Goal: Task Accomplishment & Management: Manage account settings

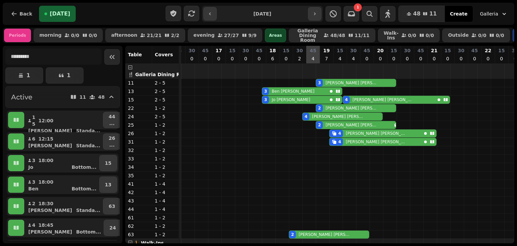
scroll to position [0, 350]
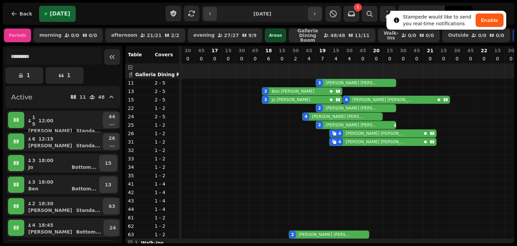
click at [387, 10] on icon "Close toast" at bounding box center [387, 11] width 4 height 4
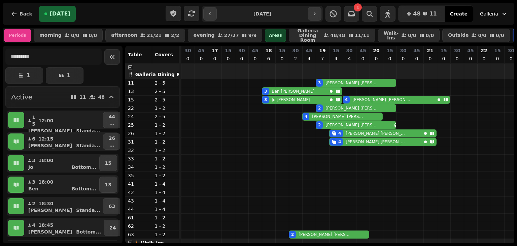
click at [345, 84] on div "3 [PERSON_NAME]" at bounding box center [355, 82] width 78 height 7
select select "**********"
select select "*"
select select "****"
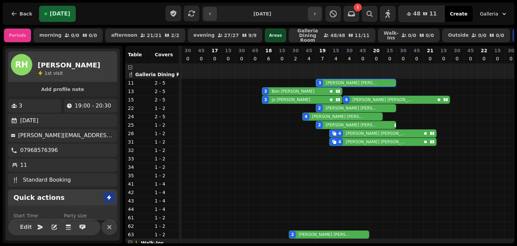
click at [304, 90] on div "3 [PERSON_NAME]" at bounding box center [294, 90] width 65 height 7
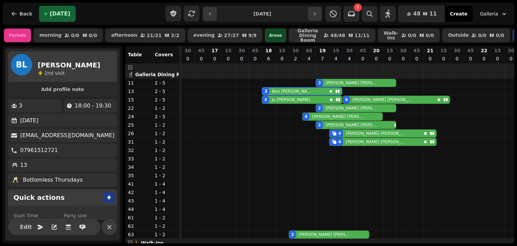
click at [304, 99] on div "3 [PERSON_NAME]" at bounding box center [294, 99] width 65 height 7
click at [356, 100] on p "[PERSON_NAME]" at bounding box center [383, 99] width 62 height 5
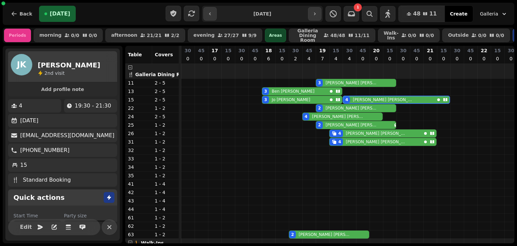
click at [348, 107] on div "2 [PERSON_NAME]" at bounding box center [355, 107] width 78 height 7
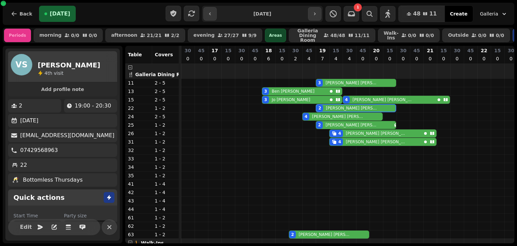
click at [335, 115] on div "4 [PERSON_NAME]" at bounding box center [341, 116] width 78 height 7
click at [342, 123] on p "[PERSON_NAME]" at bounding box center [351, 124] width 52 height 5
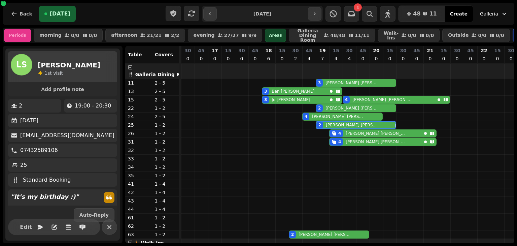
click at [351, 135] on div "[PERSON_NAME]" at bounding box center [375, 133] width 64 height 7
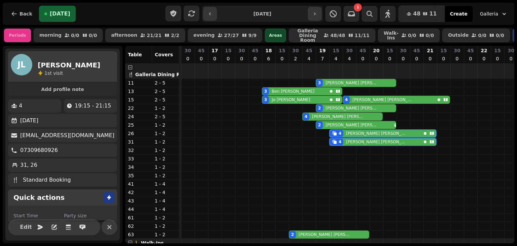
click at [307, 230] on div "[PERSON_NAME]" at bounding box center [323, 233] width 54 height 7
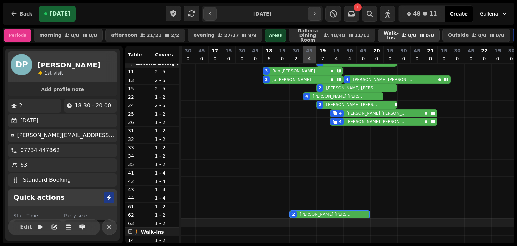
scroll to position [0, 349]
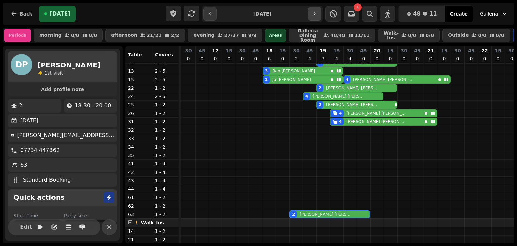
click at [317, 14] on icon "button" at bounding box center [314, 13] width 5 height 5
type input "**********"
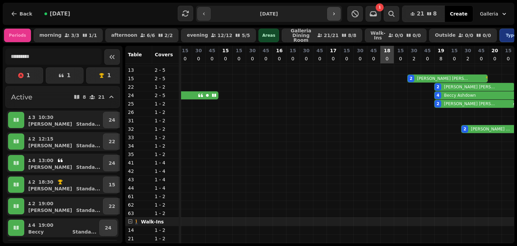
scroll to position [0, 353]
